Goal: Navigation & Orientation: Go to known website

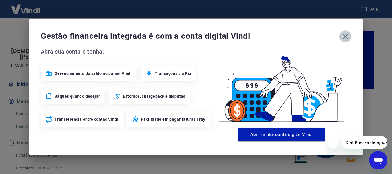
click at [348, 35] on icon "button" at bounding box center [345, 36] width 9 height 9
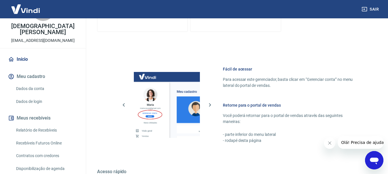
scroll to position [356, 0]
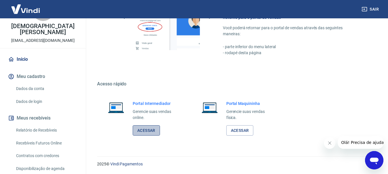
click at [154, 134] on link "Acessar" at bounding box center [146, 130] width 27 height 11
